Goal: Task Accomplishment & Management: Manage account settings

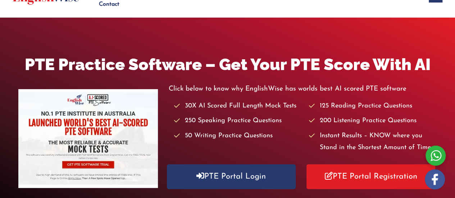
scroll to position [72, 0]
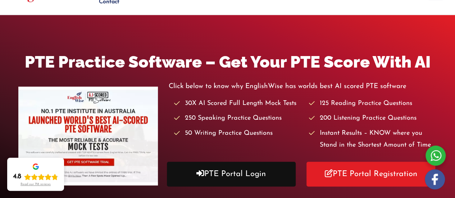
click at [231, 168] on link "PTE Portal Login" at bounding box center [231, 174] width 129 height 25
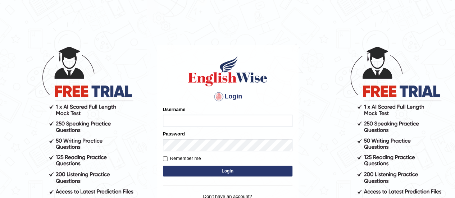
click at [215, 119] on input "Username" at bounding box center [227, 121] width 129 height 12
type input "Samabegum02"
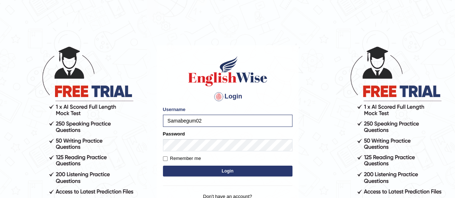
click at [206, 174] on button "Login" at bounding box center [227, 171] width 129 height 11
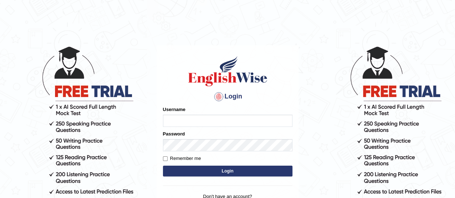
click at [174, 121] on input "Username" at bounding box center [227, 121] width 129 height 12
type input "Samabegum02"
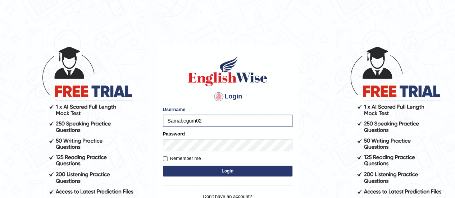
click at [247, 168] on button "Login" at bounding box center [227, 171] width 129 height 11
